Goal: Task Accomplishment & Management: Use online tool/utility

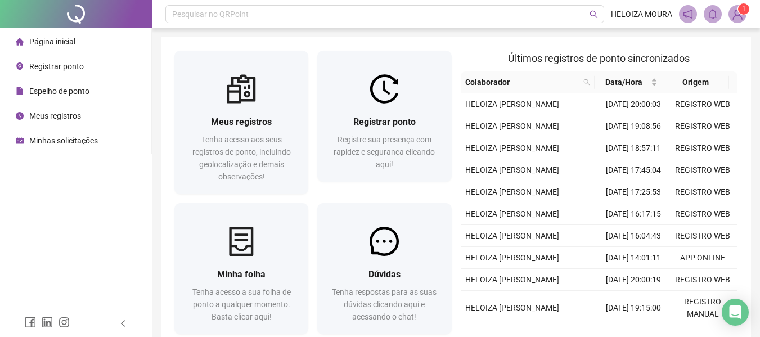
click at [55, 66] on span "Registrar ponto" at bounding box center [56, 66] width 55 height 9
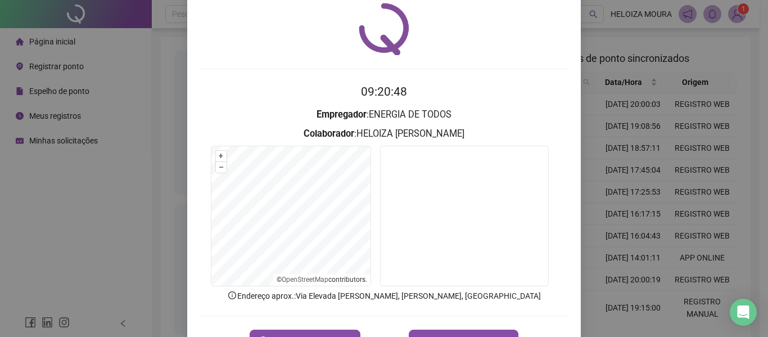
scroll to position [78, 0]
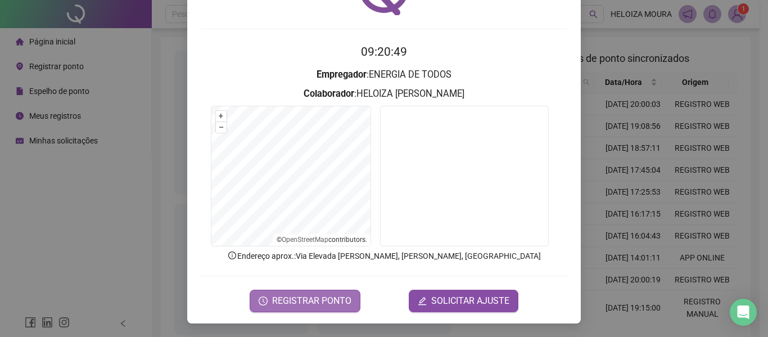
click at [323, 296] on span "REGISTRAR PONTO" at bounding box center [311, 300] width 79 height 13
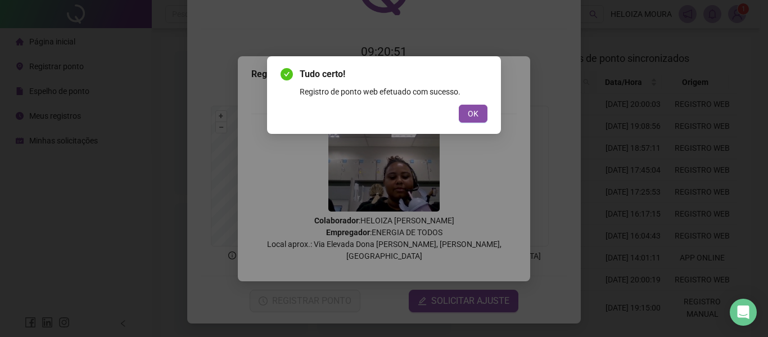
click at [478, 100] on div "Tudo certo! Registro de ponto web efetuado com sucesso. OK" at bounding box center [384, 94] width 207 height 55
click at [475, 114] on span "OK" at bounding box center [473, 113] width 11 height 12
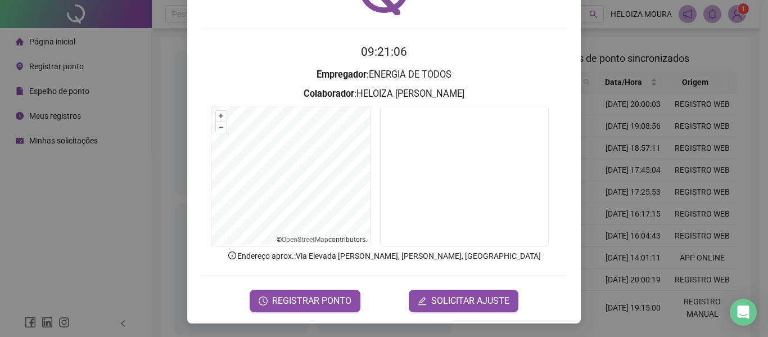
click at [63, 235] on div "Registro de ponto web 09:21:06 Empregador : ENERGIA DE TODOS Colaborador : [PER…" at bounding box center [384, 168] width 768 height 337
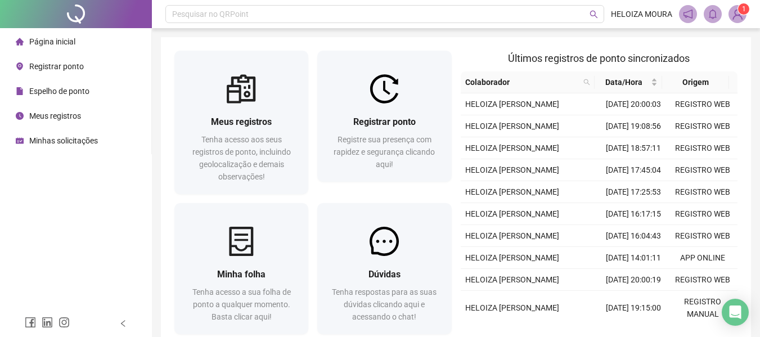
click at [56, 69] on span "Registrar ponto" at bounding box center [56, 66] width 55 height 9
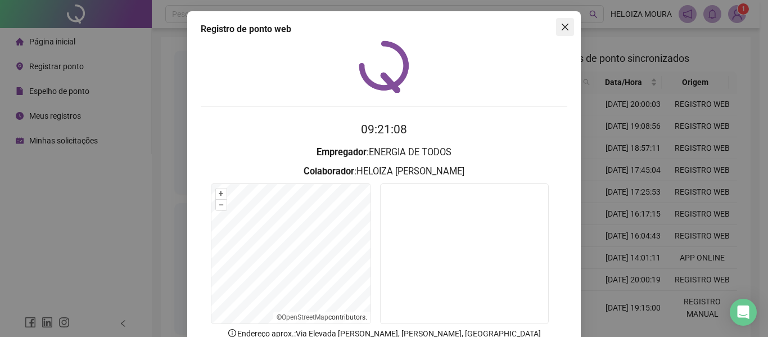
drag, startPoint x: 554, startPoint y: 23, endPoint x: 485, endPoint y: 33, distance: 69.9
click at [556, 23] on span "Close" at bounding box center [565, 26] width 18 height 9
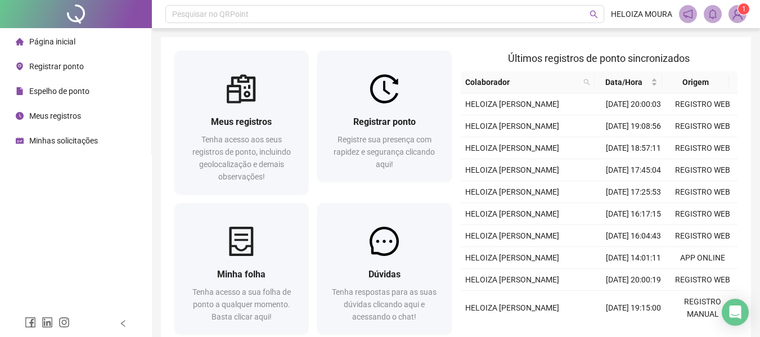
drag, startPoint x: 53, startPoint y: 116, endPoint x: 624, endPoint y: 331, distance: 610.2
click at [53, 116] on span "Meus registros" at bounding box center [55, 115] width 52 height 9
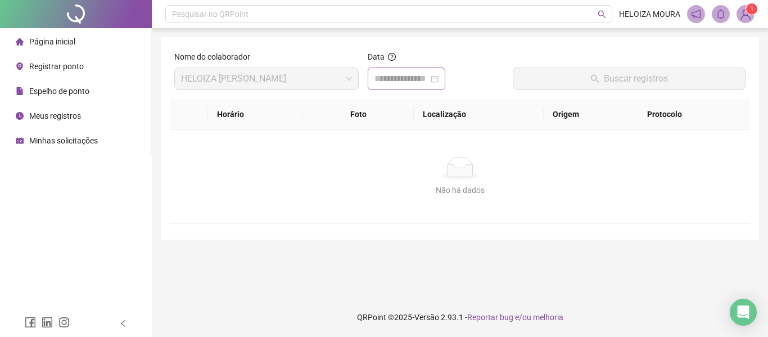
click at [445, 75] on div at bounding box center [407, 78] width 78 height 22
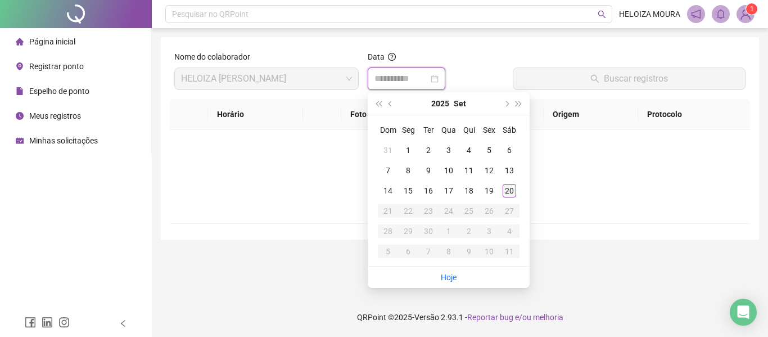
type input "**********"
click at [501, 188] on td "20" at bounding box center [509, 191] width 20 height 20
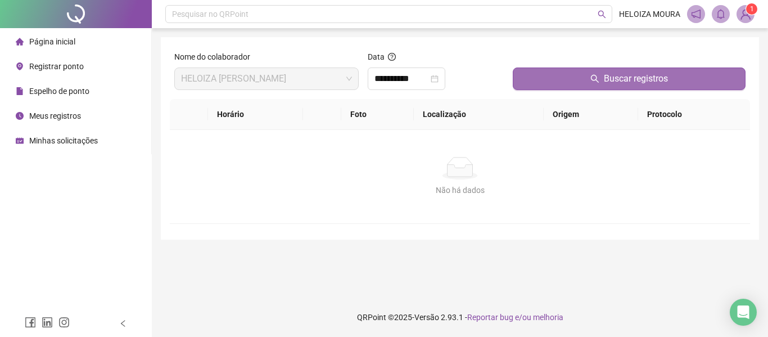
click at [548, 86] on button "Buscar registros" at bounding box center [629, 78] width 233 height 22
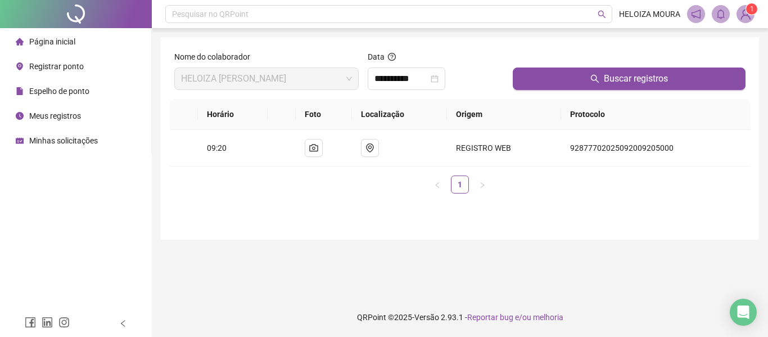
click at [51, 70] on span "Registrar ponto" at bounding box center [56, 66] width 55 height 9
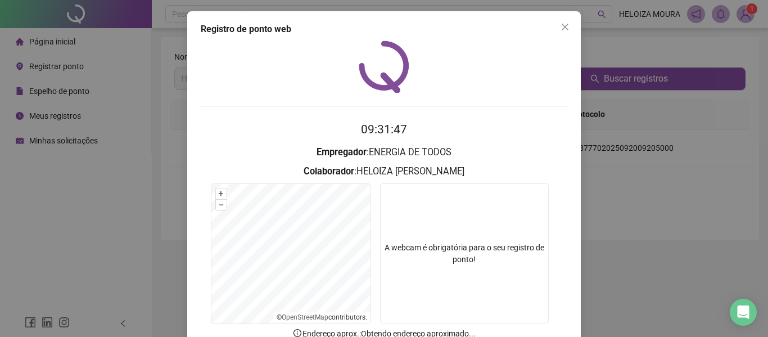
scroll to position [78, 0]
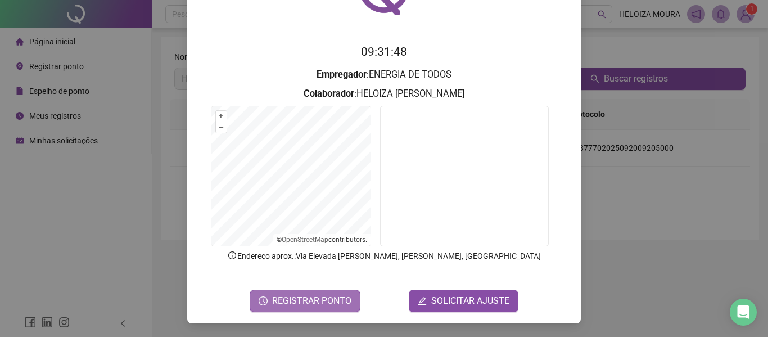
click at [294, 305] on span "REGISTRAR PONTO" at bounding box center [311, 300] width 79 height 13
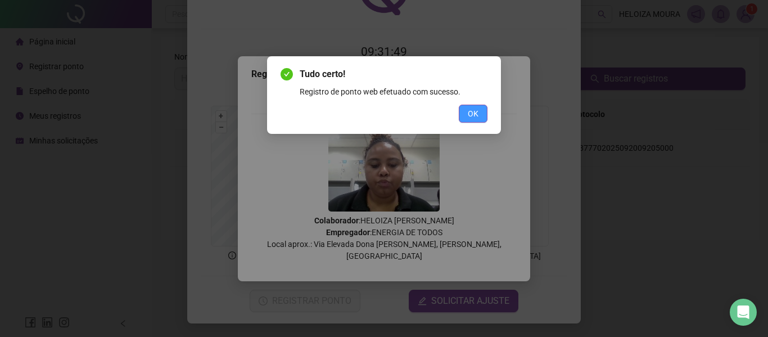
click at [478, 111] on span "OK" at bounding box center [473, 113] width 11 height 12
